Goal: Task Accomplishment & Management: Manage account settings

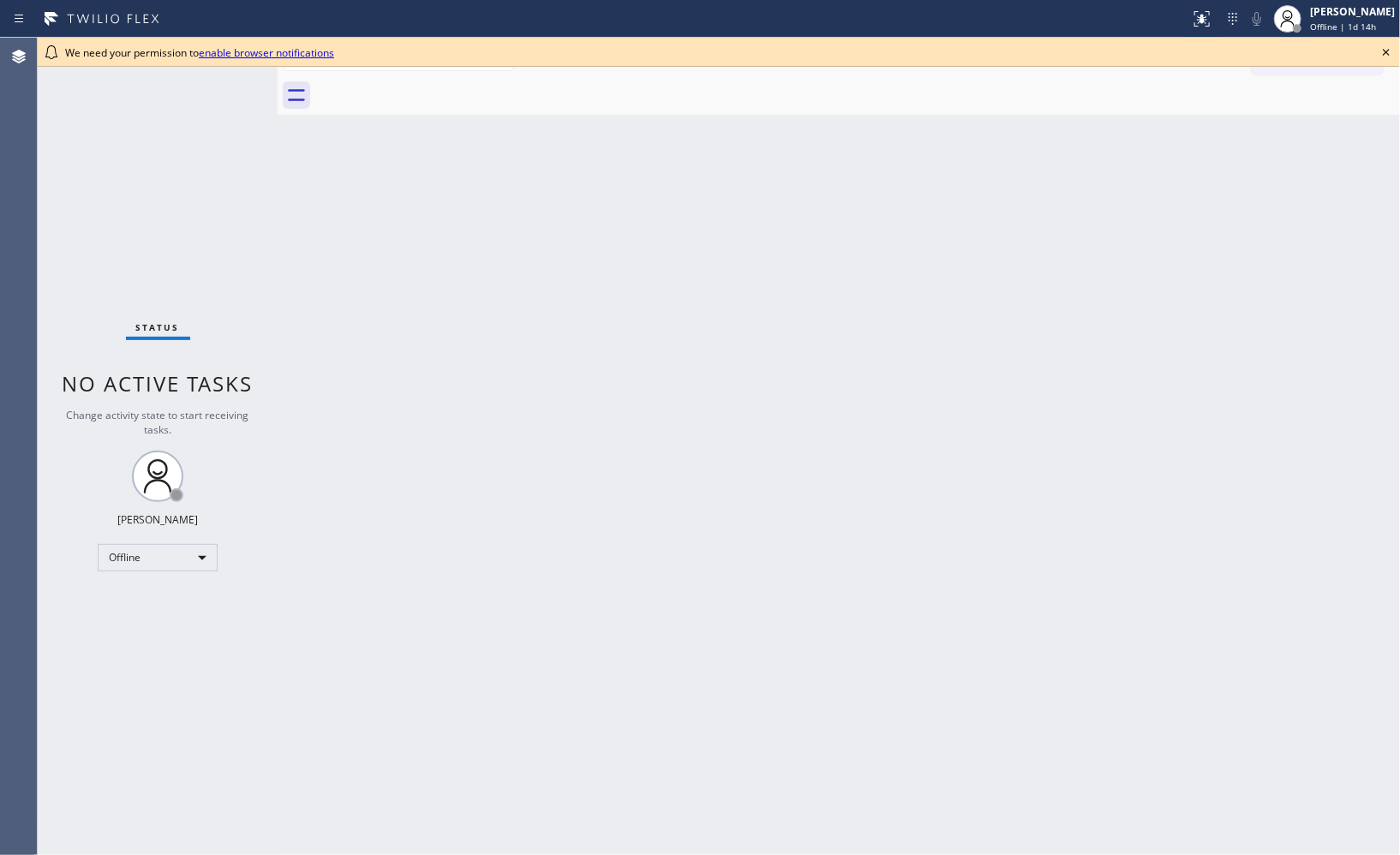
click at [1259, 51] on icon at bounding box center [1386, 52] width 7 height 7
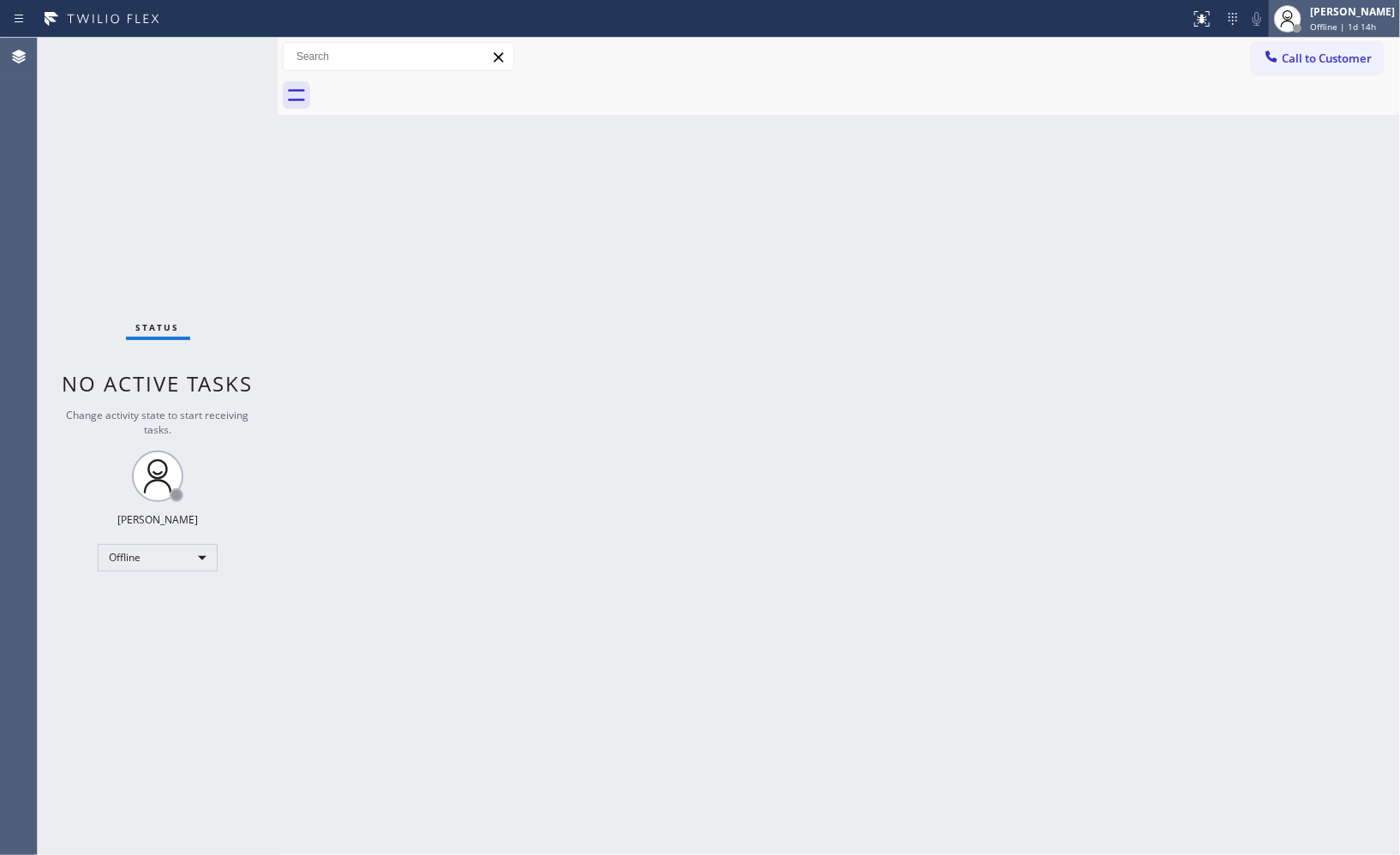
click at [1259, 31] on span "Offline | 1d 14h" at bounding box center [1342, 26] width 66 height 12
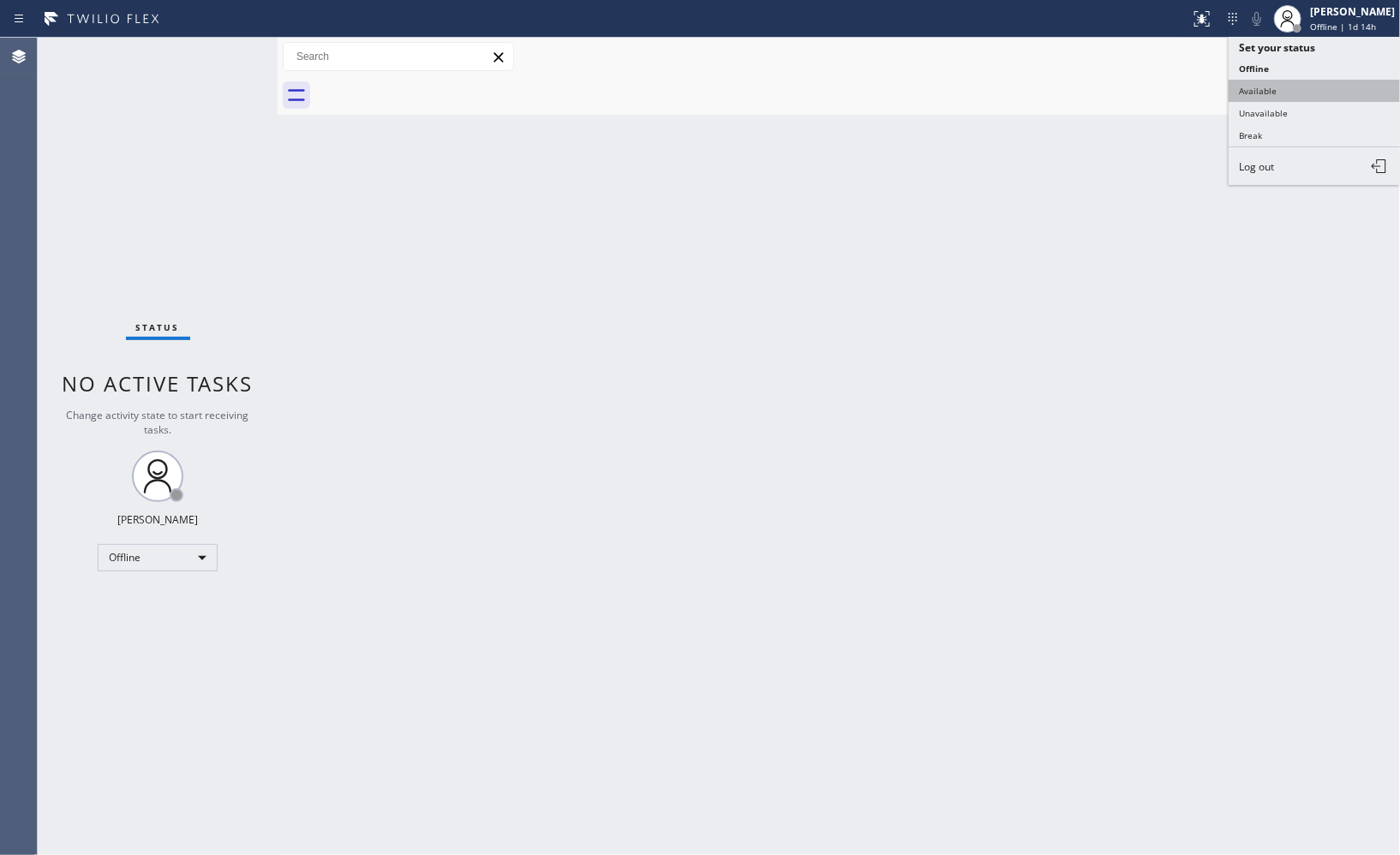
click at [1259, 99] on button "Available" at bounding box center [1314, 90] width 172 height 23
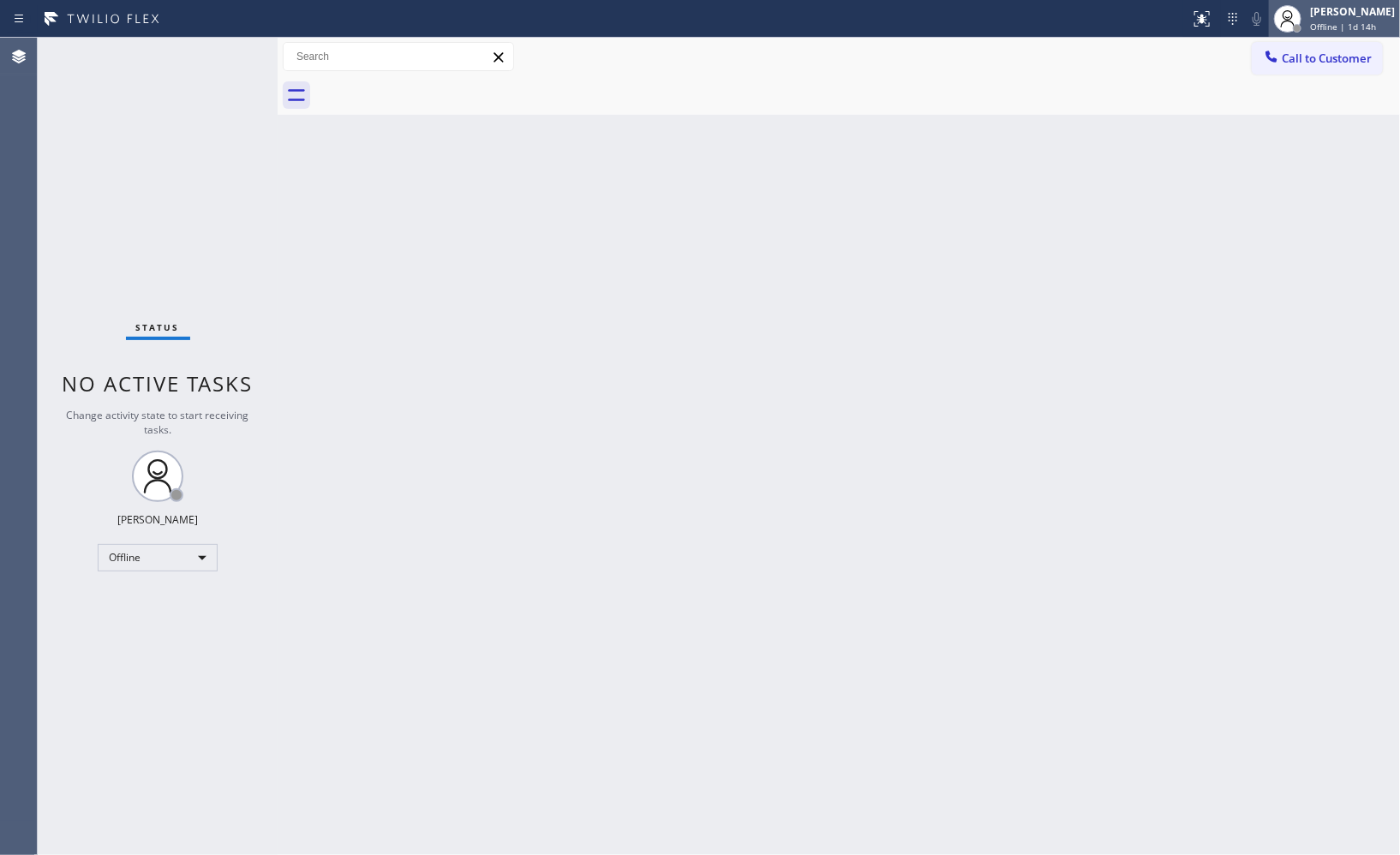
click at [1259, 23] on span "Offline | 1d 14h" at bounding box center [1342, 26] width 66 height 12
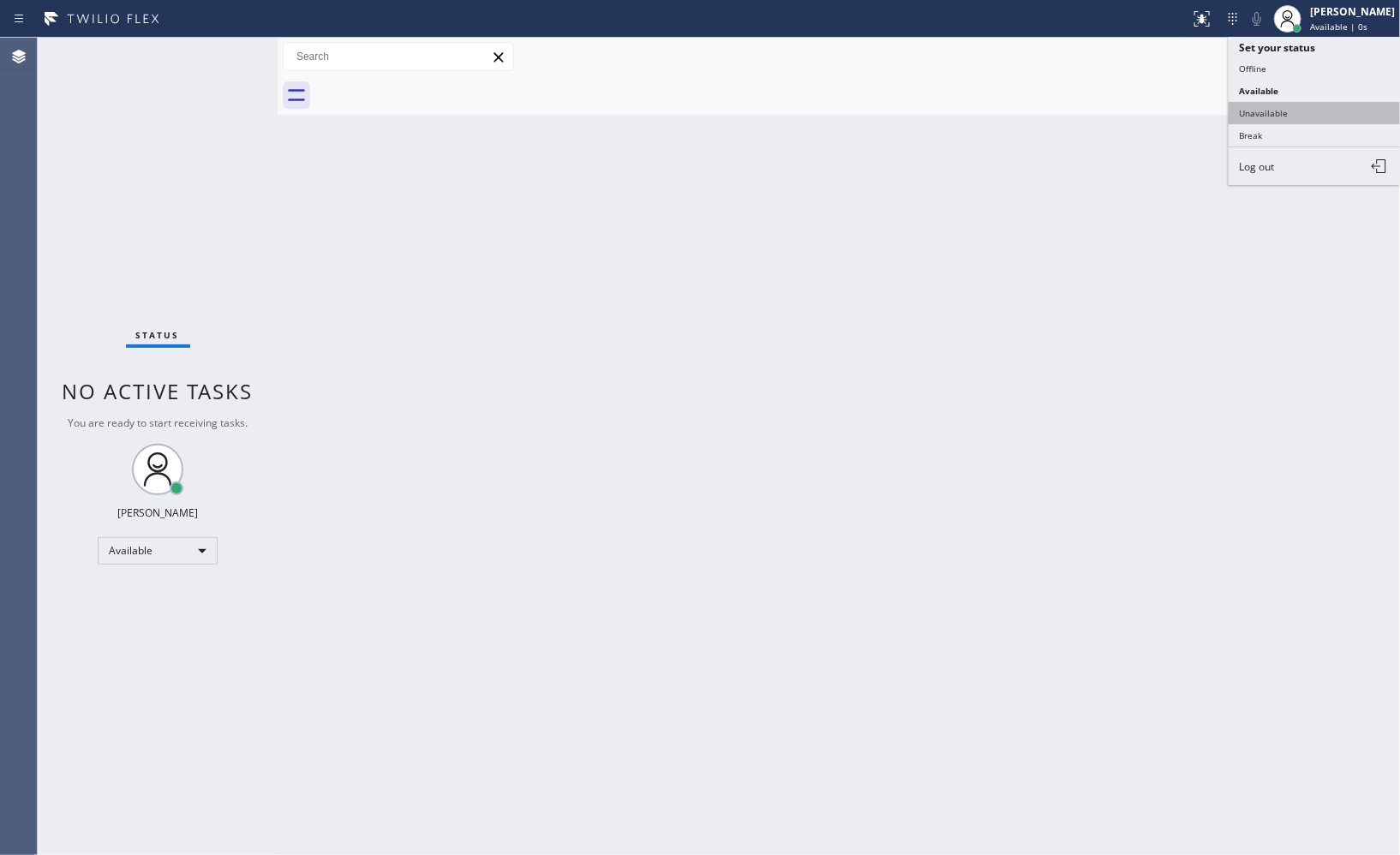
click at [1259, 114] on button "Unavailable" at bounding box center [1314, 113] width 172 height 23
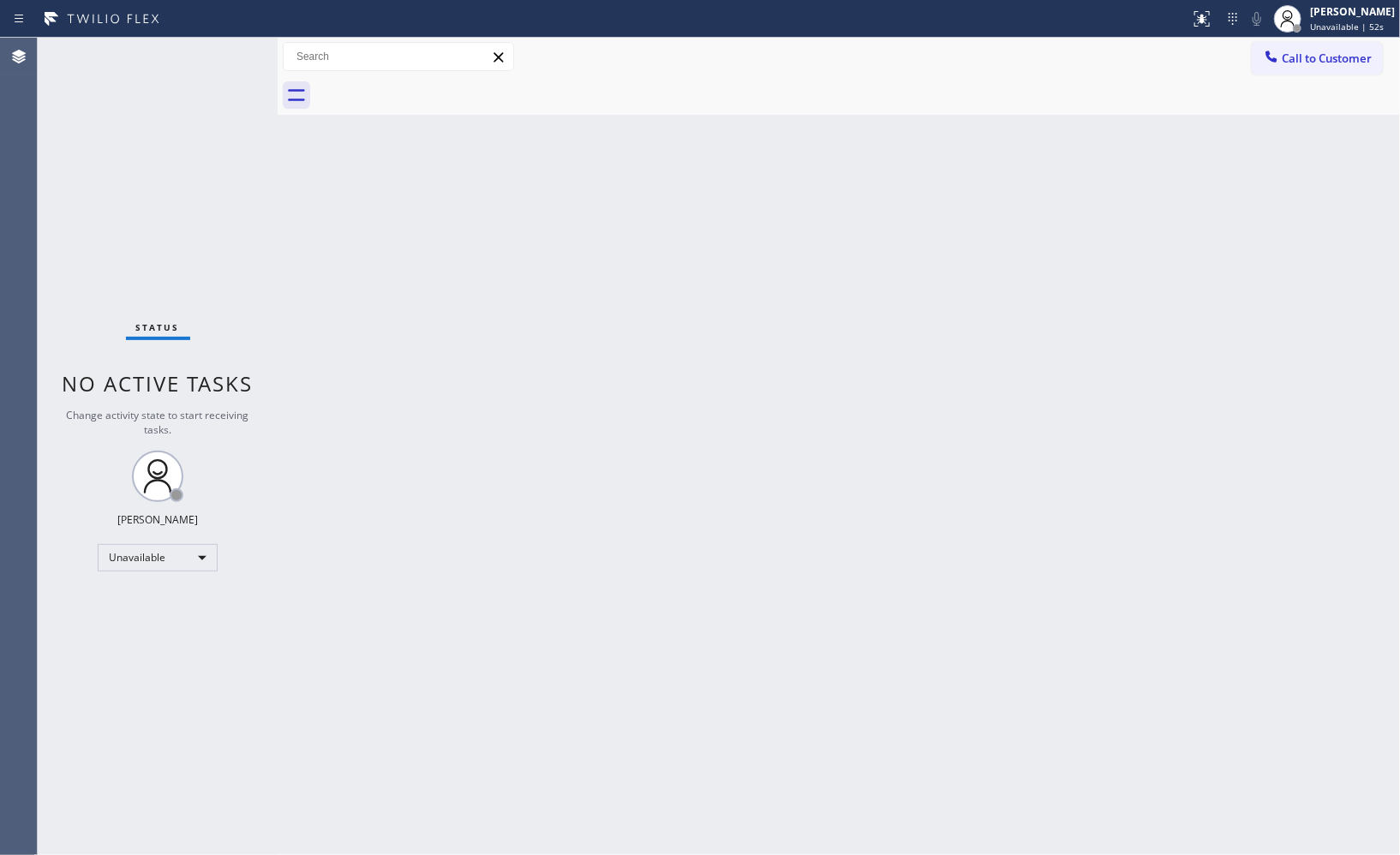
drag, startPoint x: 1022, startPoint y: 192, endPoint x: 786, endPoint y: 98, distance: 254.0
click at [1022, 192] on div "Back to Dashboard Change Sender ID Customers Technicians Select a contact Outbo…" at bounding box center [839, 447] width 1123 height 818
